Goal: Transaction & Acquisition: Purchase product/service

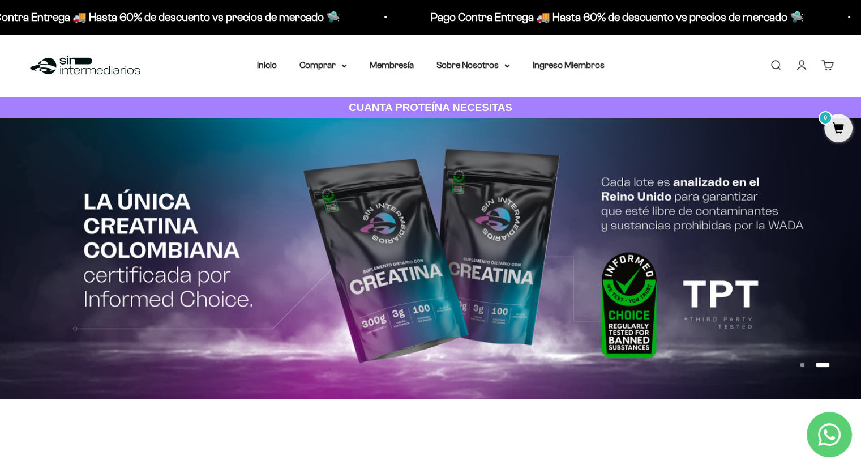
click at [801, 60] on link "Iniciar sesión" at bounding box center [802, 65] width 12 height 12
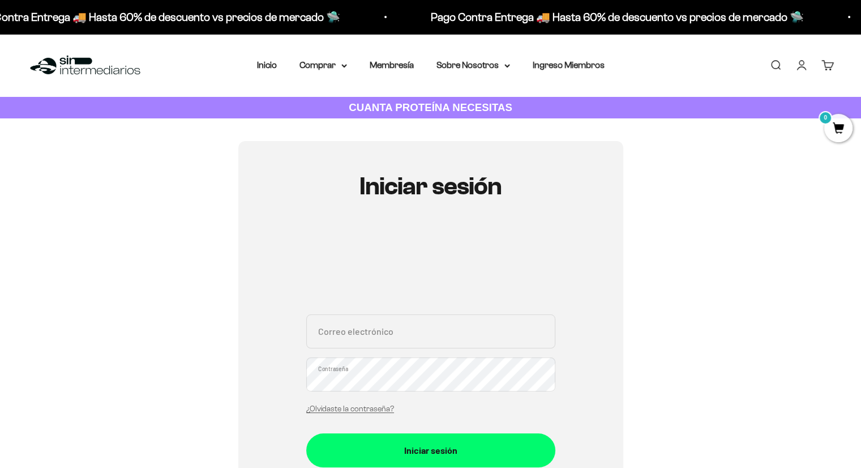
click at [369, 353] on div "Correo electrónico Contraseña ¿Olvidaste la contraseña?" at bounding box center [430, 366] width 249 height 105
click at [361, 335] on input "Correo electrónico" at bounding box center [430, 331] width 249 height 34
click at [332, 67] on summary "Comprar" at bounding box center [324, 65] width 48 height 15
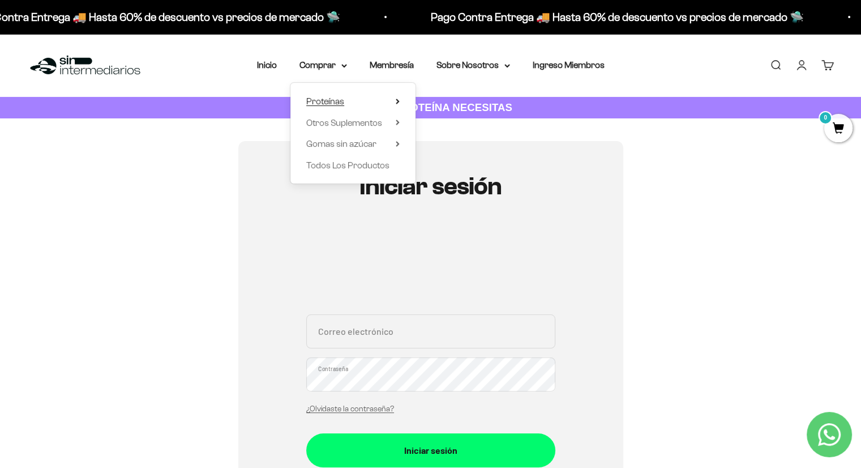
click at [396, 102] on icon at bounding box center [397, 101] width 2 height 5
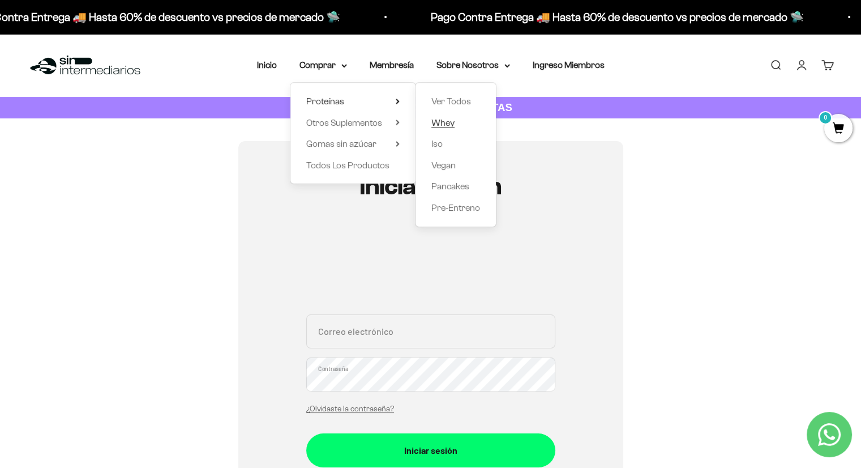
click at [447, 122] on span "Whey" at bounding box center [442, 123] width 23 height 10
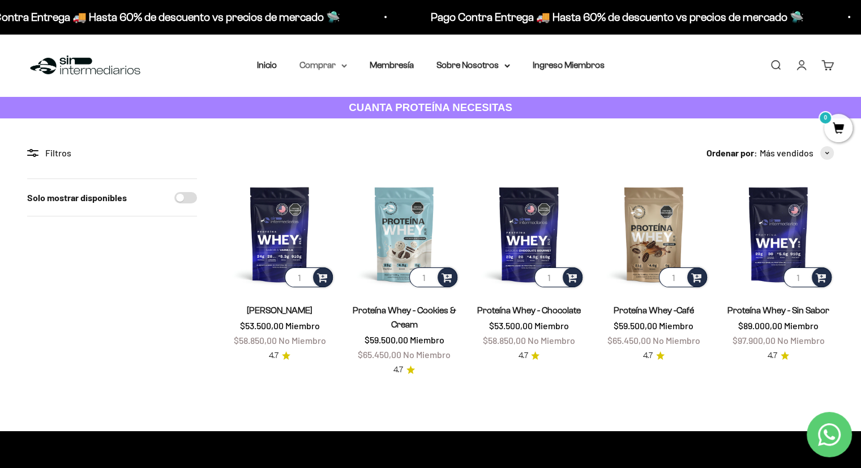
click at [343, 66] on icon at bounding box center [344, 66] width 6 height 4
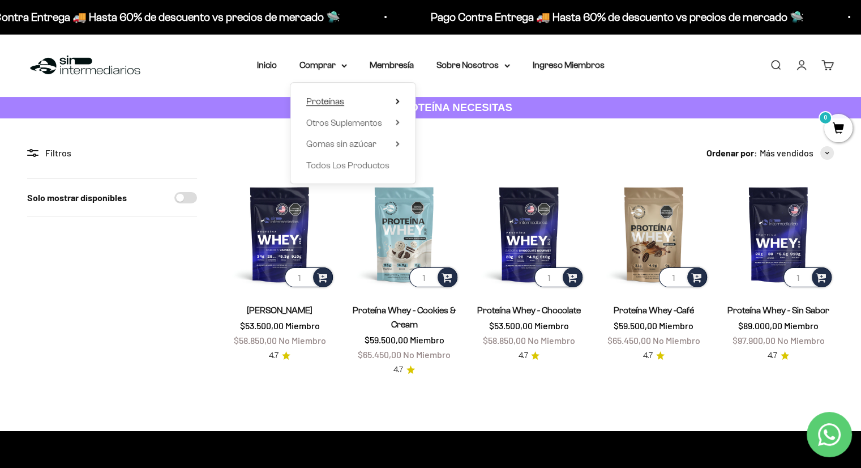
click at [397, 101] on icon at bounding box center [398, 102] width 4 height 6
click at [461, 102] on span "Ver Todos" at bounding box center [451, 101] width 40 height 10
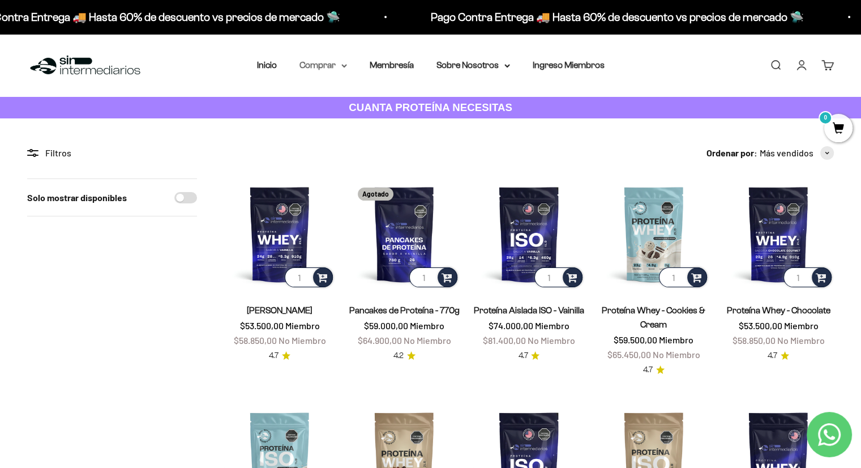
click at [340, 66] on summary "Comprar" at bounding box center [324, 65] width 48 height 15
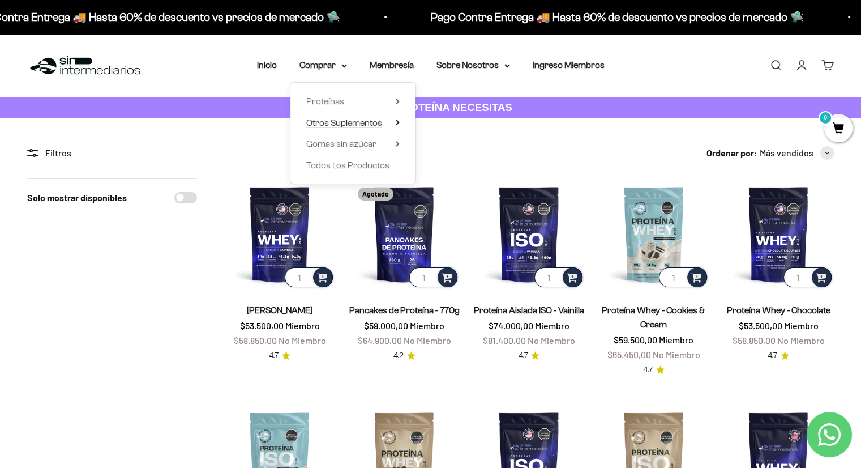
click at [356, 125] on span "Otros Suplementos" at bounding box center [344, 123] width 76 height 10
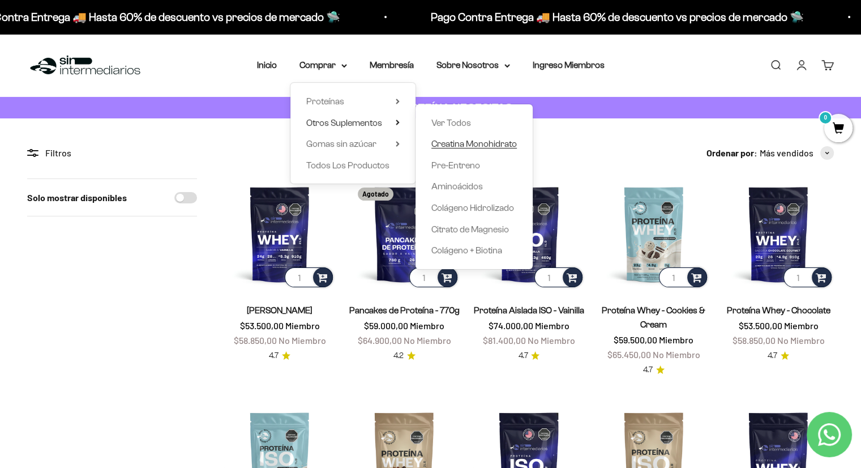
click at [462, 144] on span "Creatina Monohidrato" at bounding box center [474, 144] width 86 height 10
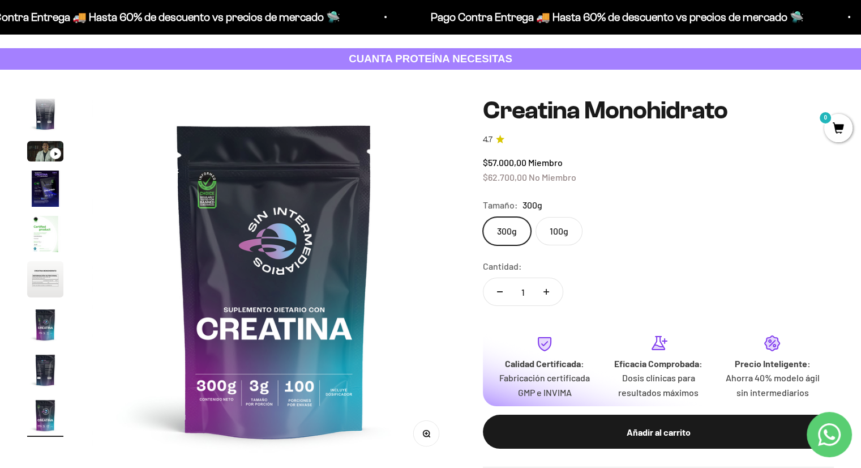
scroll to position [48, 0]
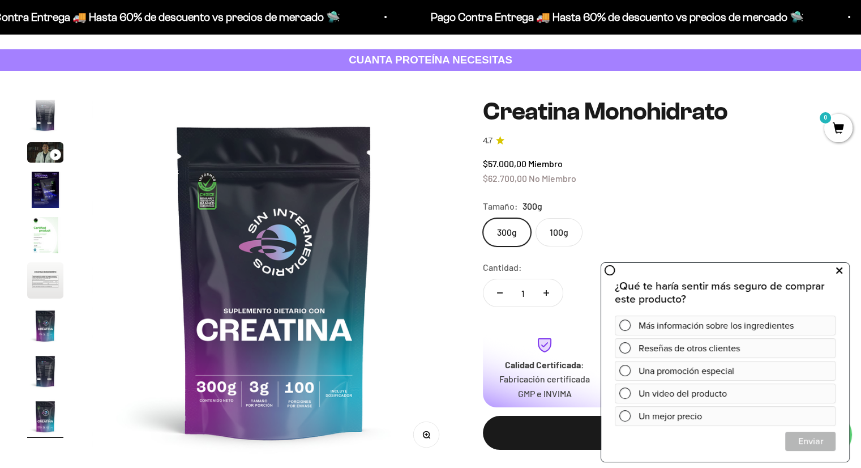
click at [840, 269] on icon at bounding box center [839, 270] width 6 height 15
